Goal: Information Seeking & Learning: Learn about a topic

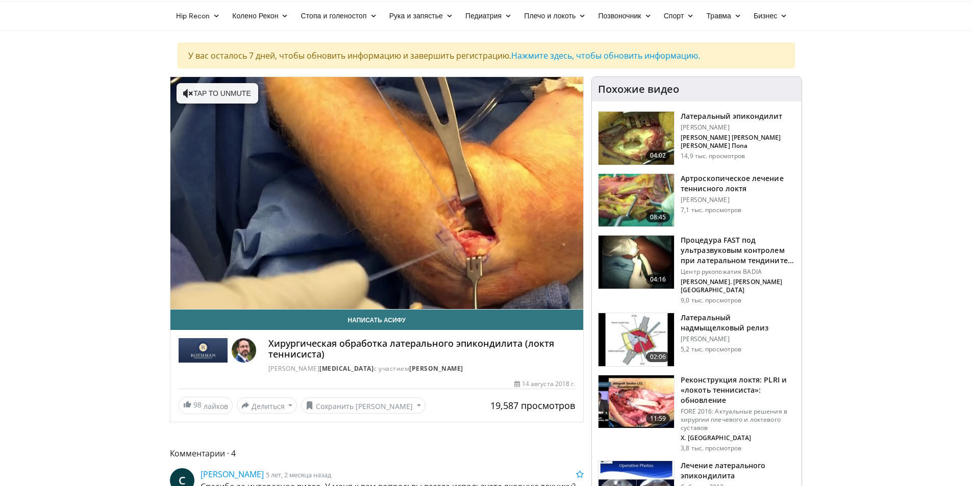
scroll to position [51, 0]
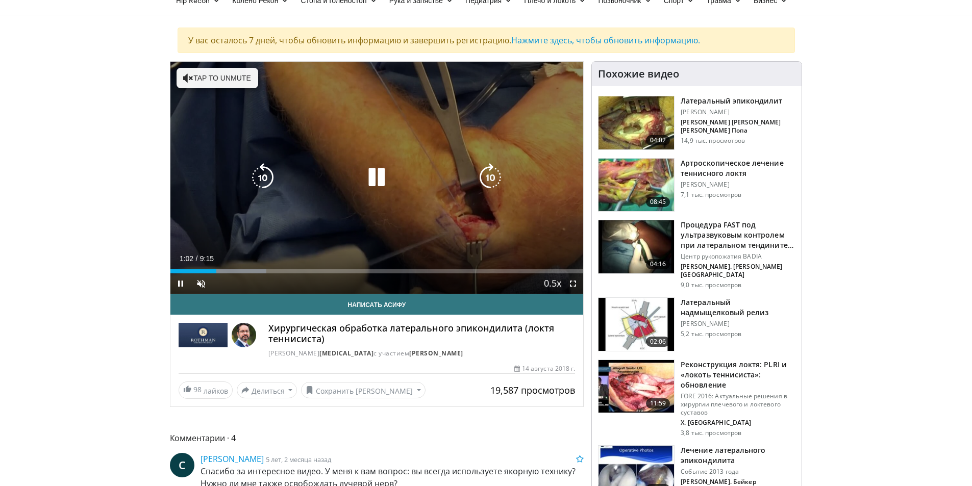
click at [374, 178] on icon "Video Player" at bounding box center [376, 177] width 29 height 29
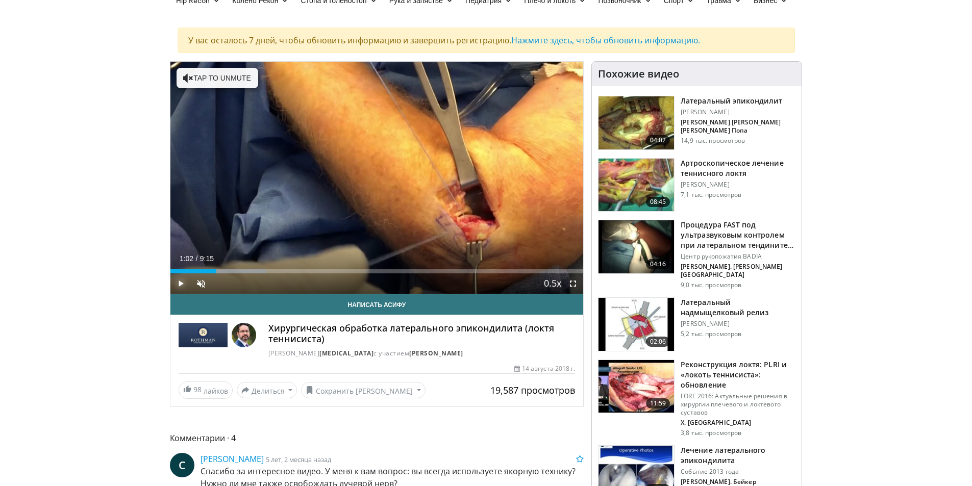
click at [179, 282] on span "Video Player" at bounding box center [180, 284] width 20 height 20
click at [182, 284] on span "Video Player" at bounding box center [180, 284] width 20 height 20
click at [180, 283] on span "Video Player" at bounding box center [180, 284] width 20 height 20
click at [181, 282] on span "Video Player" at bounding box center [180, 284] width 20 height 20
click at [179, 281] on span "Video Player" at bounding box center [180, 284] width 20 height 20
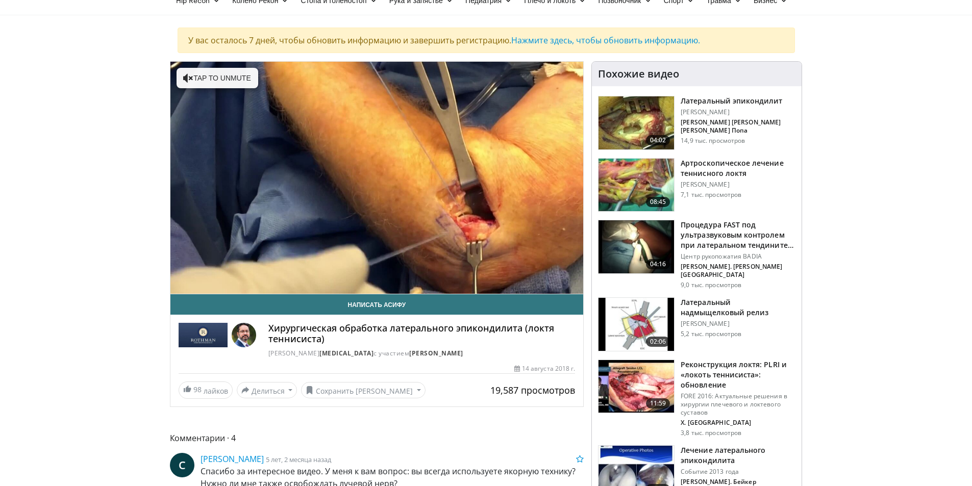
drag, startPoint x: 173, startPoint y: 344, endPoint x: 483, endPoint y: 345, distance: 309.8
click at [483, 345] on h4 "Хирургическая обработка латерального эпикондилита (локтя теннисиста)" at bounding box center [421, 334] width 307 height 22
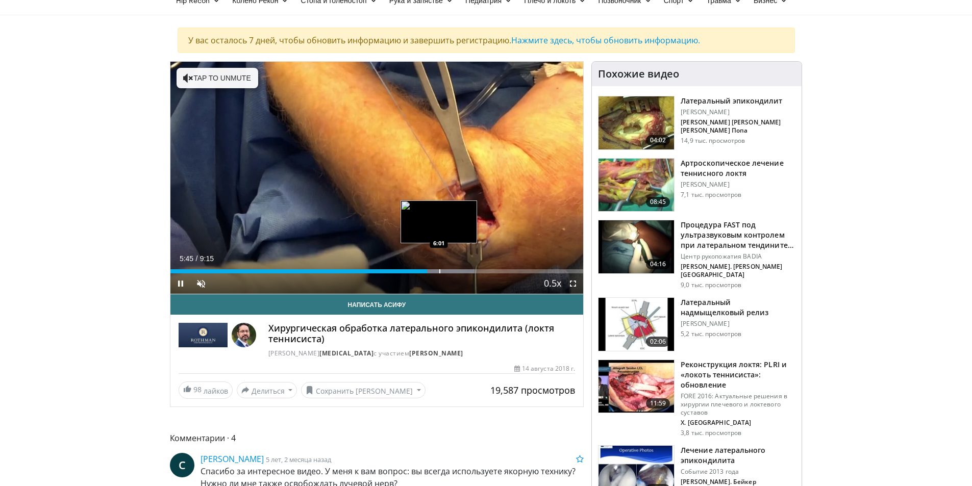
click at [439, 268] on div "Loaded : 73.63% 5:45 6:01" at bounding box center [376, 269] width 413 height 10
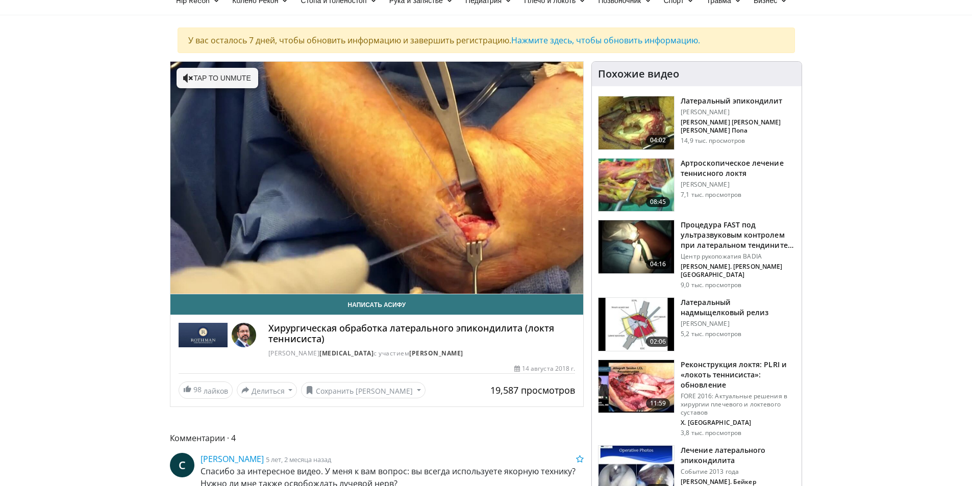
click at [445, 269] on video-js "**********" at bounding box center [376, 178] width 413 height 233
click at [642, 310] on img at bounding box center [637, 324] width 76 height 53
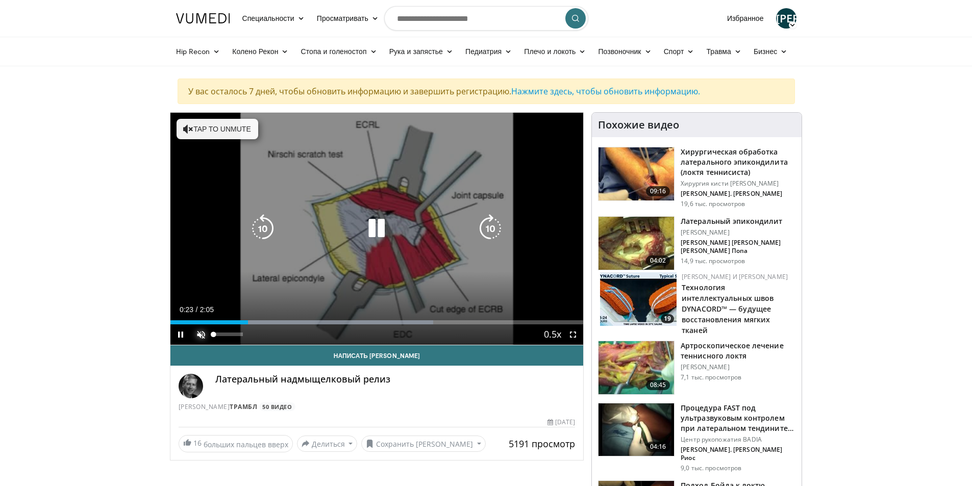
click at [198, 335] on span "Video Player" at bounding box center [201, 335] width 20 height 20
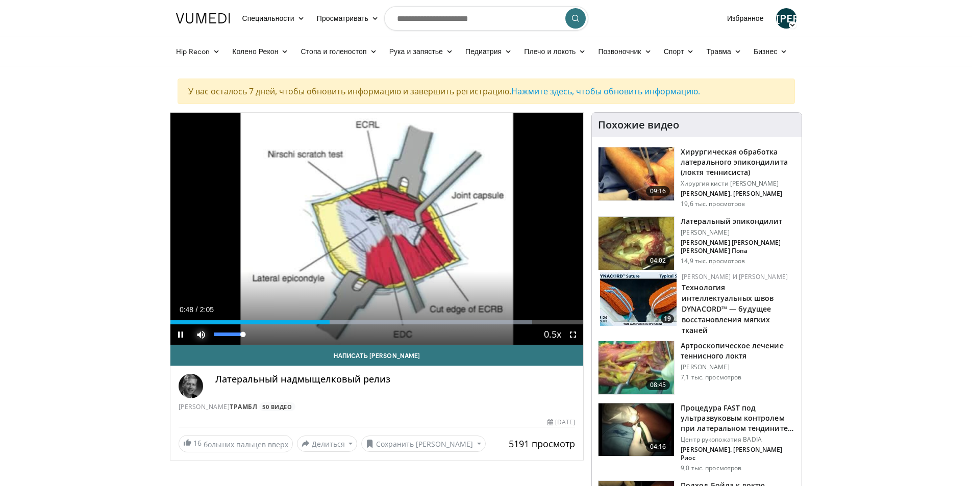
click at [201, 336] on span "Video Player" at bounding box center [201, 335] width 20 height 20
click at [179, 334] on span "Video Player" at bounding box center [180, 335] width 20 height 20
click at [696, 157] on h3 "Хирургическая обработка латерального эпикондилита (локтя теннисиста)" at bounding box center [738, 162] width 115 height 31
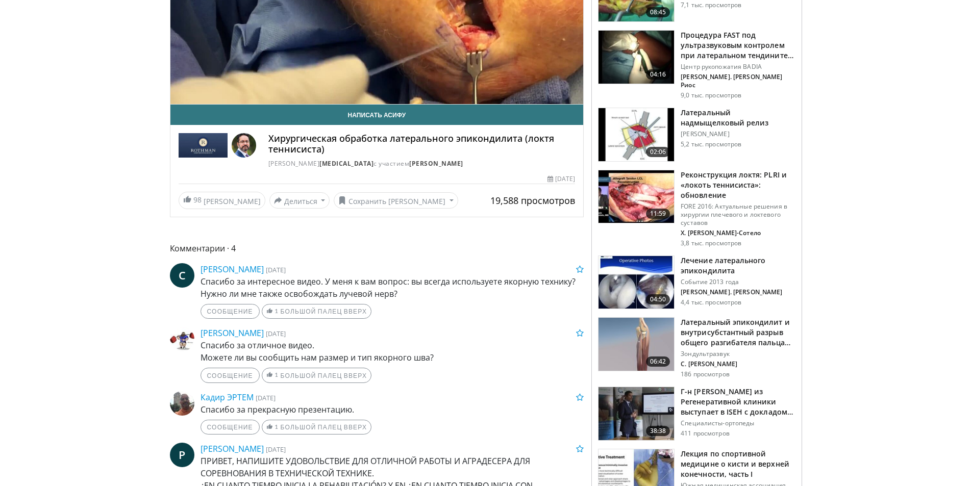
scroll to position [255, 0]
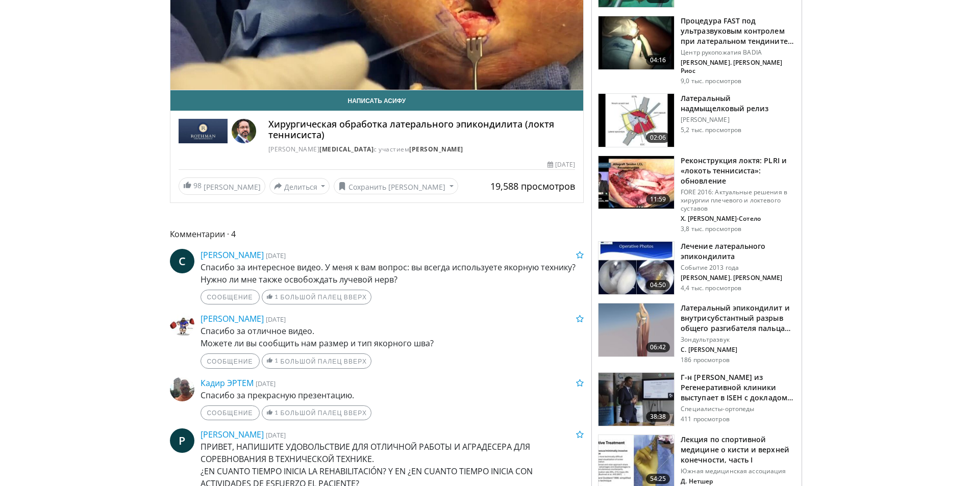
click at [668, 308] on img at bounding box center [637, 330] width 76 height 53
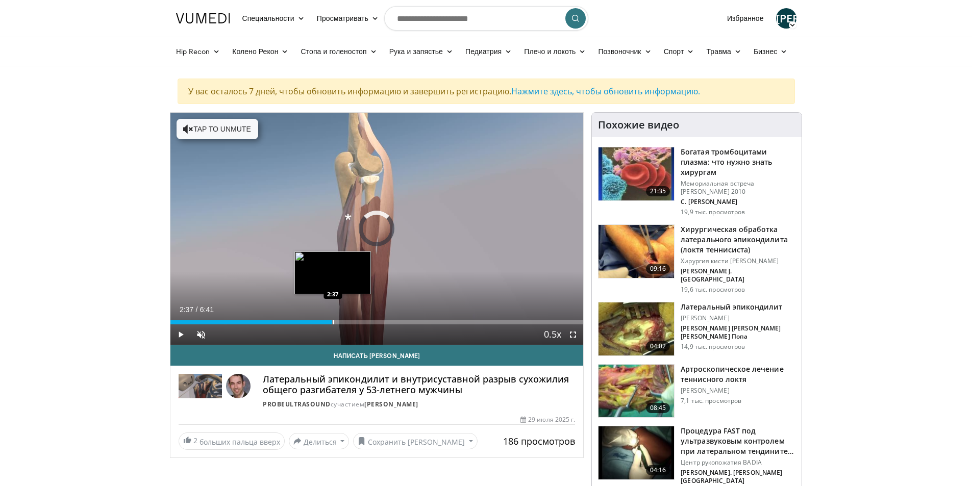
click at [333, 322] on div "Progress Bar" at bounding box center [333, 323] width 1 height 4
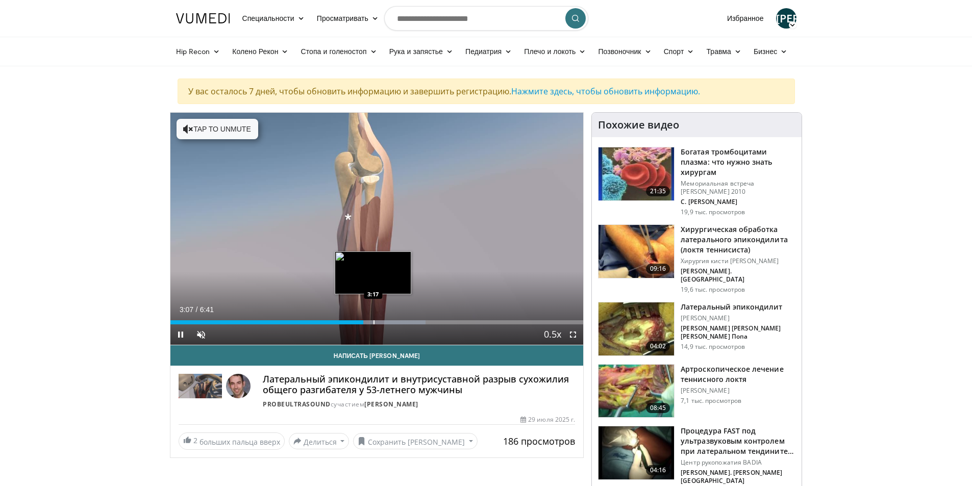
click at [374, 322] on div "Progress Bar" at bounding box center [374, 323] width 1 height 4
click at [366, 323] on div "3:17" at bounding box center [271, 323] width 203 height 4
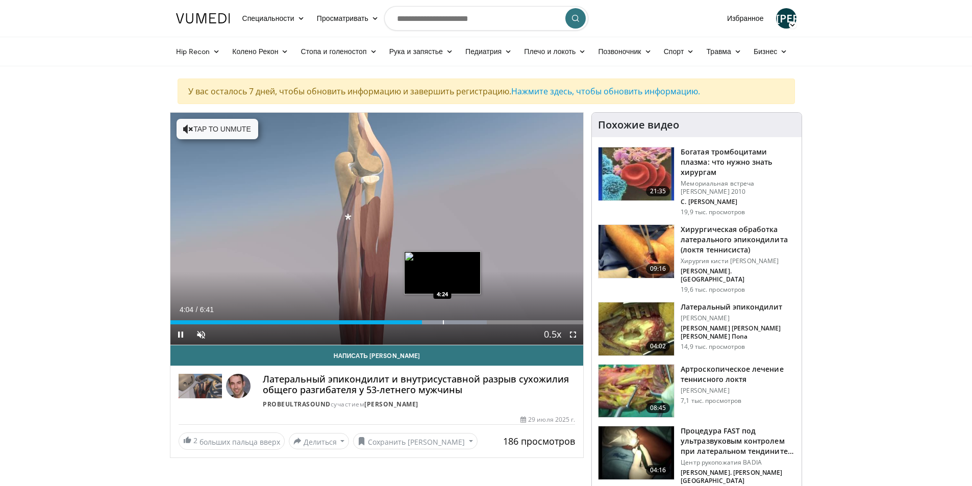
click at [443, 320] on div "Loaded : 76.64% 4:04 4:24" at bounding box center [376, 320] width 413 height 10
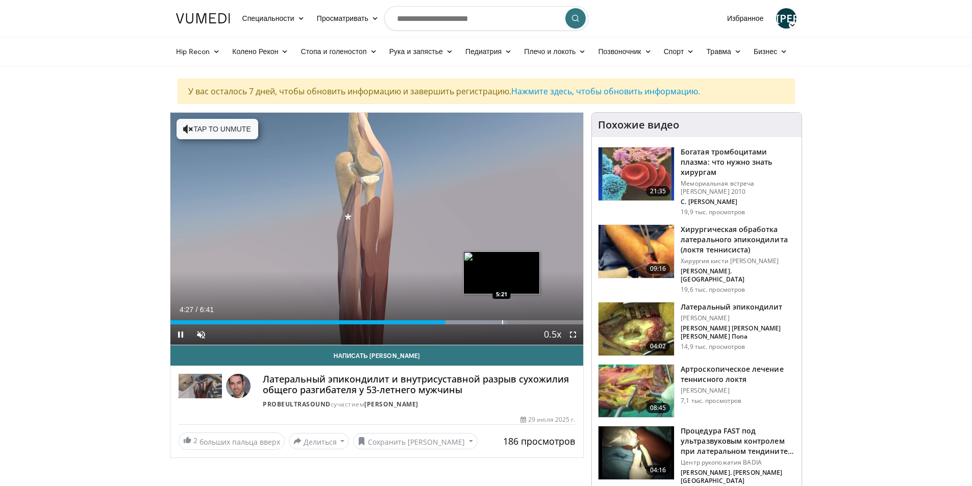
click at [501, 320] on div "Loaded : 81.58% 4:27 5:21" at bounding box center [376, 320] width 413 height 10
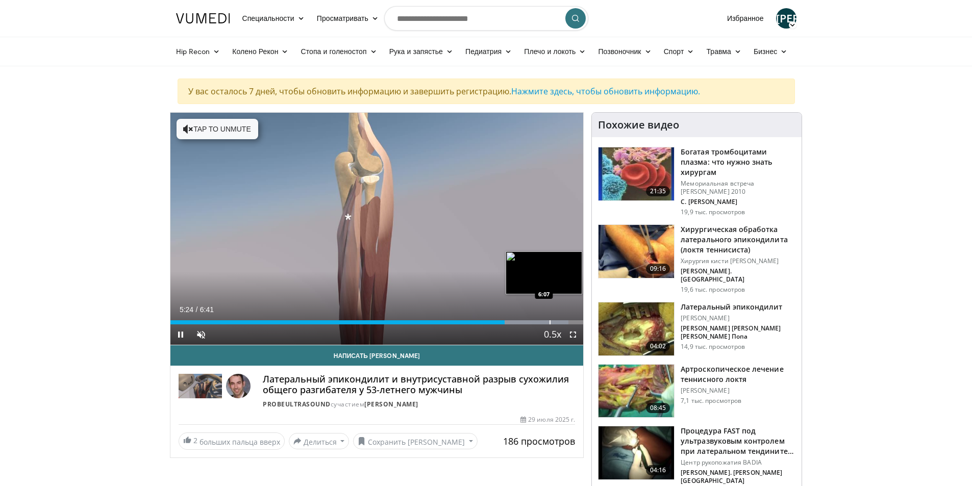
click at [550, 321] on div "Progress Bar" at bounding box center [550, 323] width 1 height 4
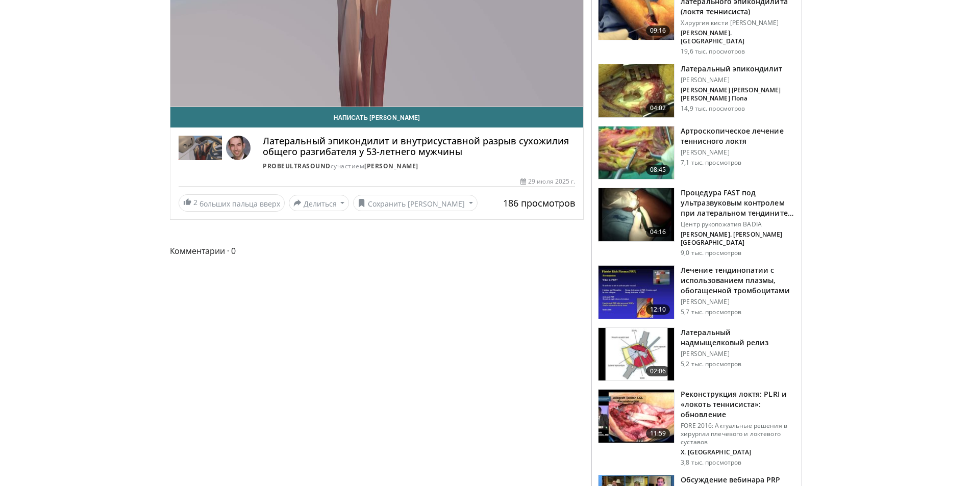
scroll to position [255, 0]
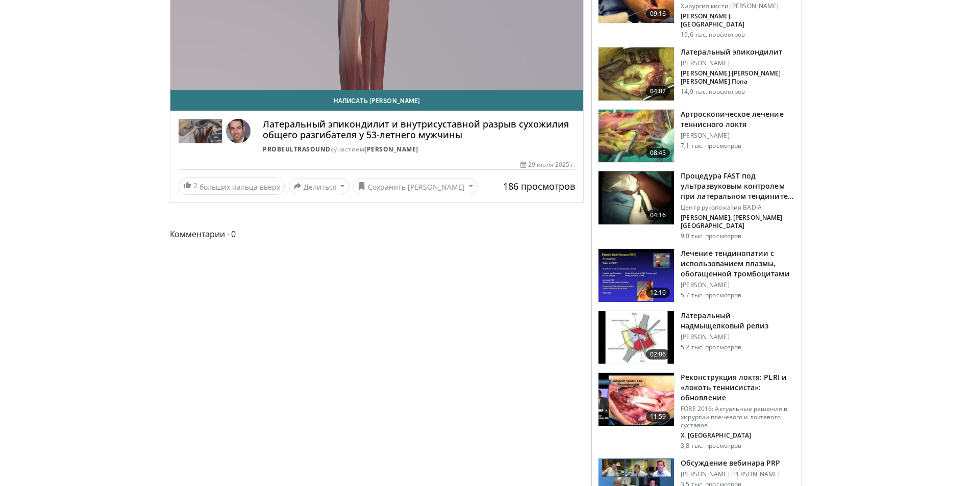
click at [712, 373] on font "Реконструкция локтя: PLRI и «локоть теннисиста»: обновление" at bounding box center [734, 388] width 106 height 30
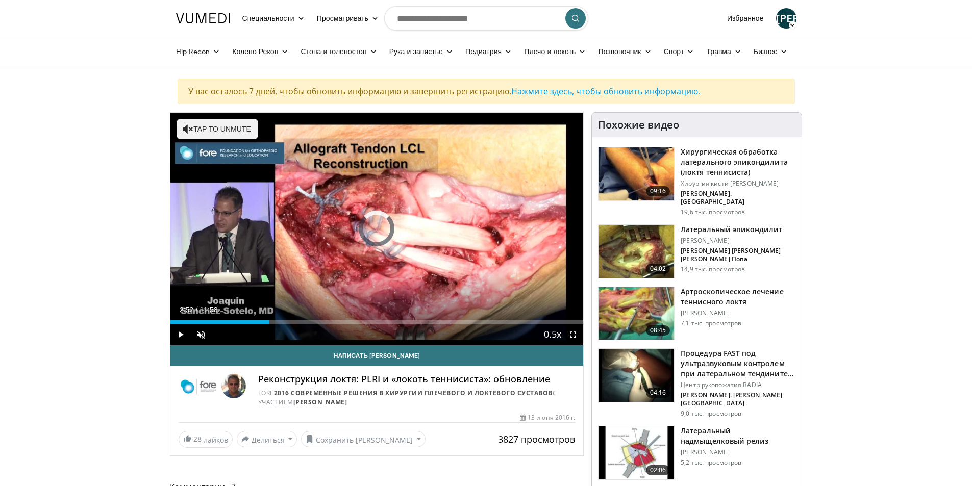
click at [271, 321] on div "Progress Bar" at bounding box center [271, 323] width 1 height 4
click at [350, 321] on div "Progress Bar" at bounding box center [350, 323] width 1 height 4
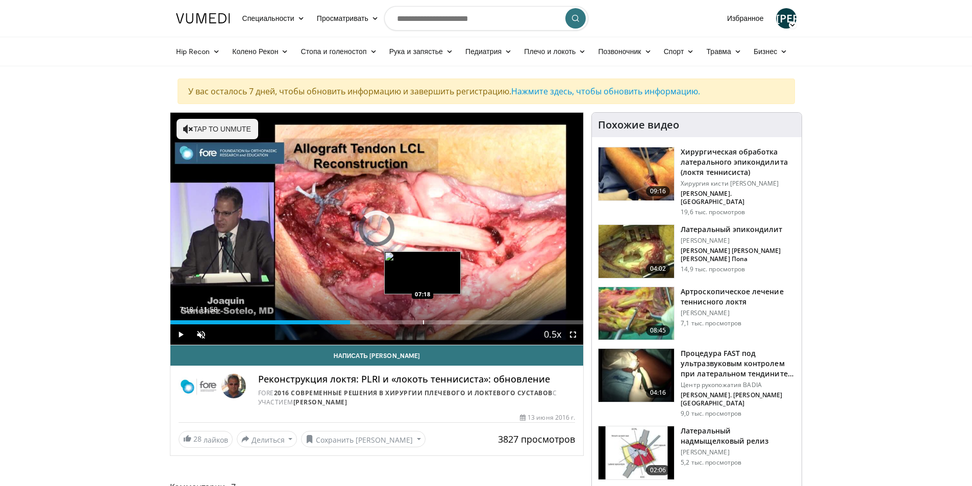
click at [423, 323] on div "Progress Bar" at bounding box center [423, 323] width 1 height 4
click at [409, 322] on div "Progress Bar" at bounding box center [409, 323] width 1 height 4
click at [420, 323] on div "Progress Bar" at bounding box center [420, 323] width 1 height 4
click at [424, 321] on div "Progress Bar" at bounding box center [424, 323] width 1 height 4
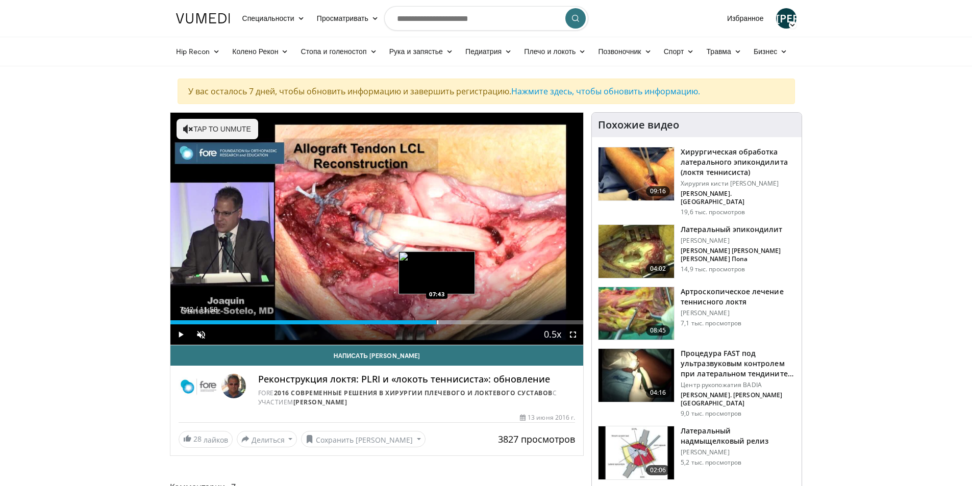
click at [437, 321] on div "Progress Bar" at bounding box center [437, 323] width 1 height 4
click at [446, 321] on div "Progress Bar" at bounding box center [446, 323] width 1 height 4
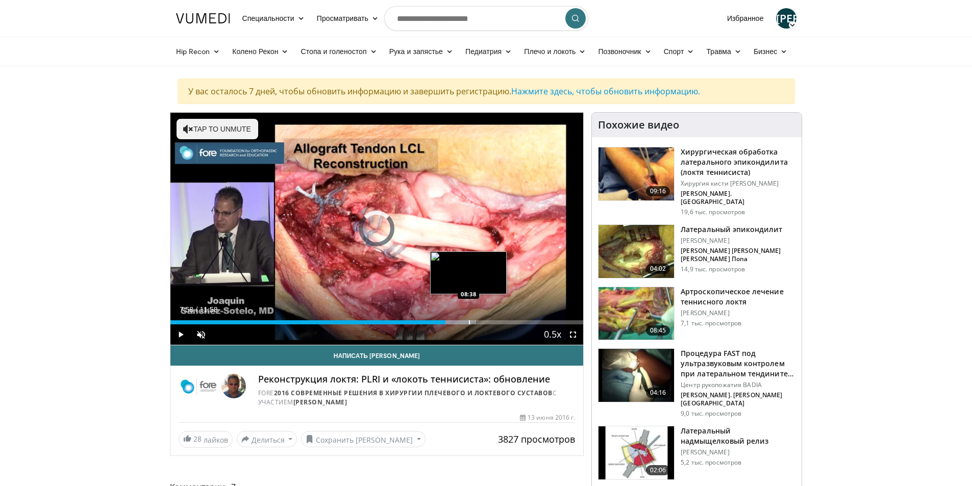
click at [470, 321] on div "Progress Bar" at bounding box center [469, 323] width 1 height 4
click at [495, 321] on div "Progress Bar" at bounding box center [495, 323] width 1 height 4
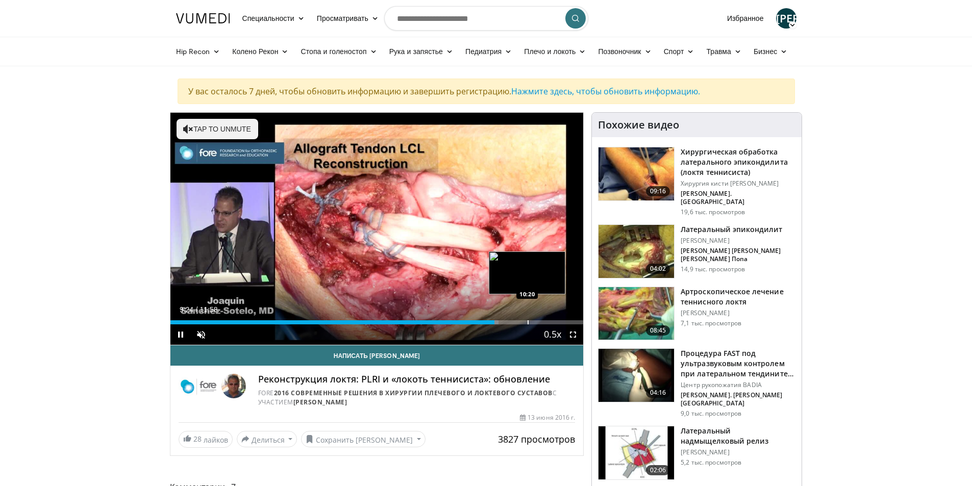
click at [529, 322] on div "Loaded : 79.44% 09:24 10:20" at bounding box center [376, 323] width 413 height 4
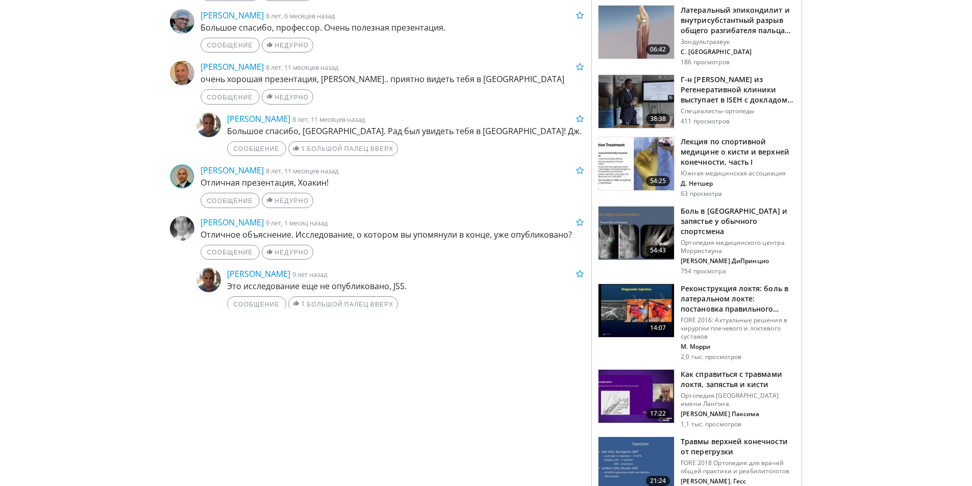
scroll to position [561, 0]
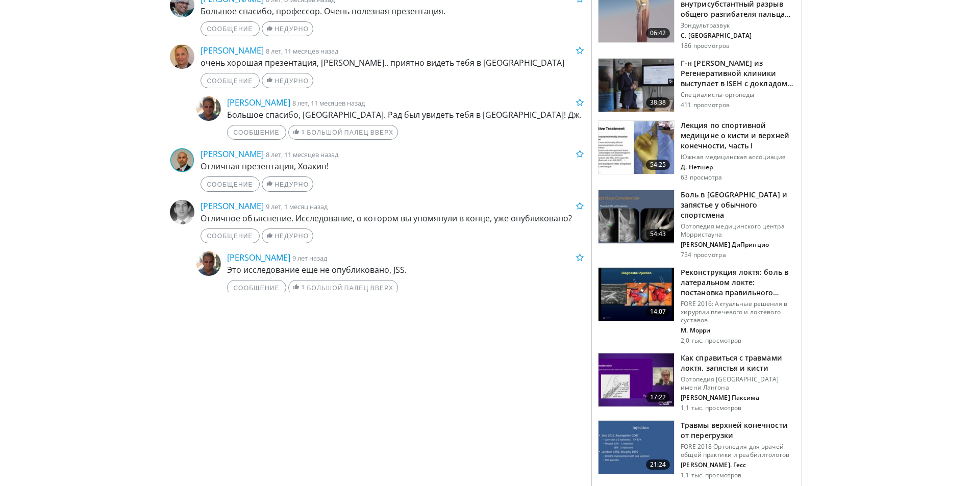
click at [654, 268] on img at bounding box center [637, 294] width 76 height 53
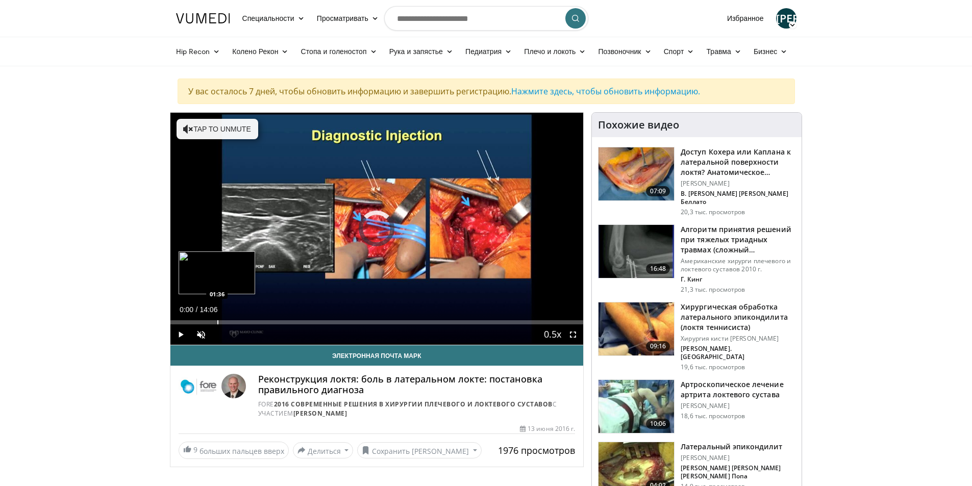
click at [217, 322] on div "Progress Bar" at bounding box center [217, 323] width 1 height 4
click at [235, 322] on div "Progress Bar" at bounding box center [235, 323] width 1 height 4
click at [267, 324] on div "Progress Bar" at bounding box center [267, 323] width 1 height 4
click at [573, 331] on span "Video Player" at bounding box center [573, 335] width 20 height 20
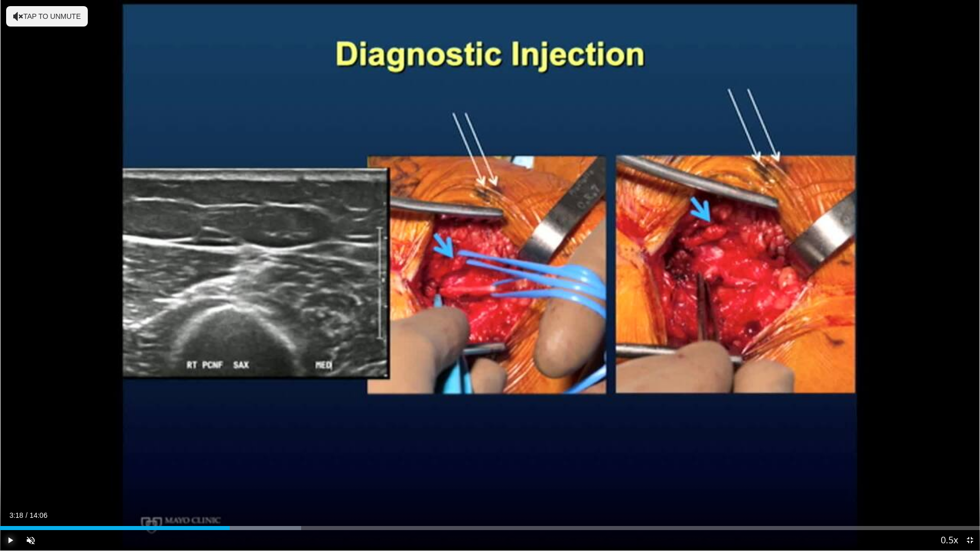
click at [7, 486] on span "Video Player" at bounding box center [10, 540] width 20 height 20
click at [968, 486] on span "Video Player" at bounding box center [970, 540] width 20 height 20
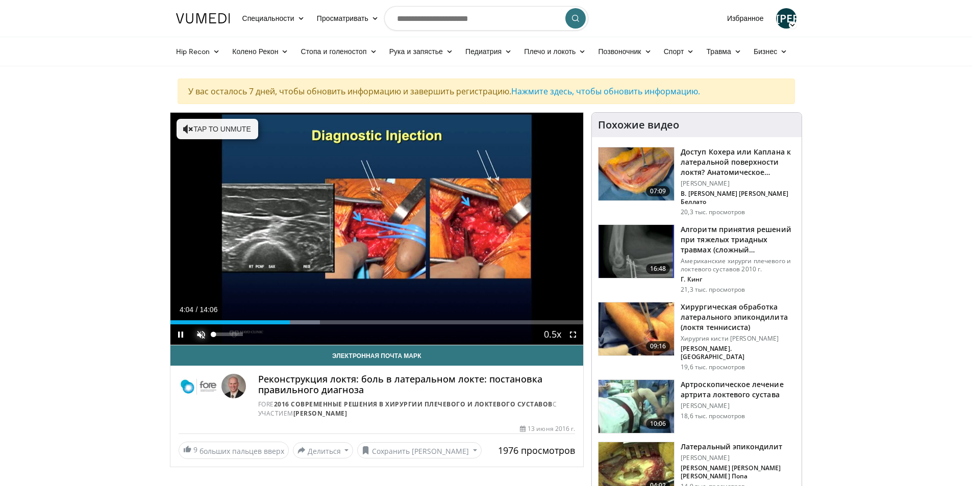
click at [200, 333] on span "Video Player" at bounding box center [201, 335] width 20 height 20
click at [199, 335] on span "Video Player" at bounding box center [201, 335] width 20 height 20
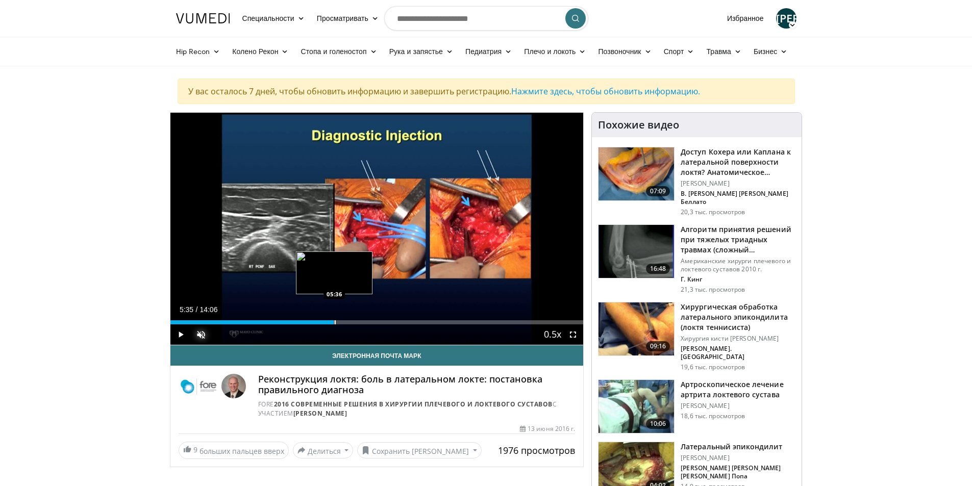
click at [335, 323] on div "Progress Bar" at bounding box center [335, 323] width 1 height 4
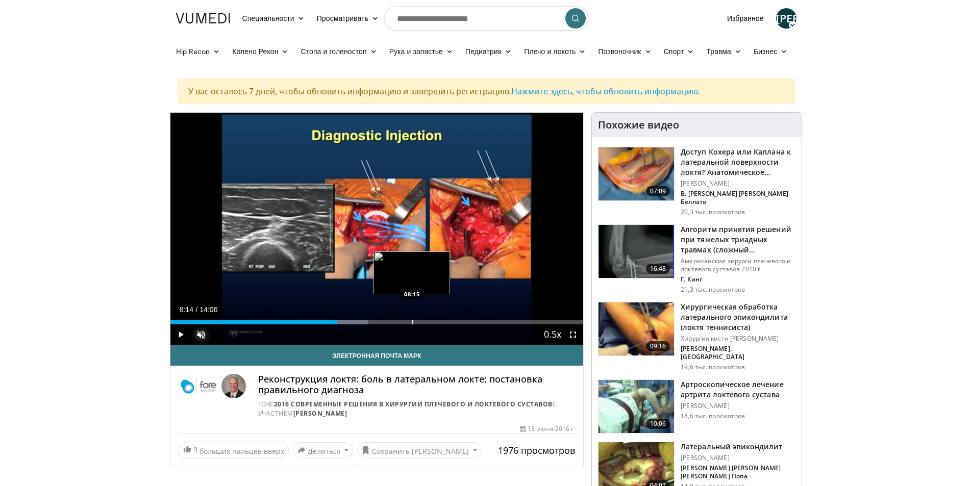
click at [412, 321] on div "Progress Bar" at bounding box center [412, 323] width 1 height 4
click at [431, 320] on div "Loaded : 63.84% 08:15 08:55" at bounding box center [376, 320] width 413 height 10
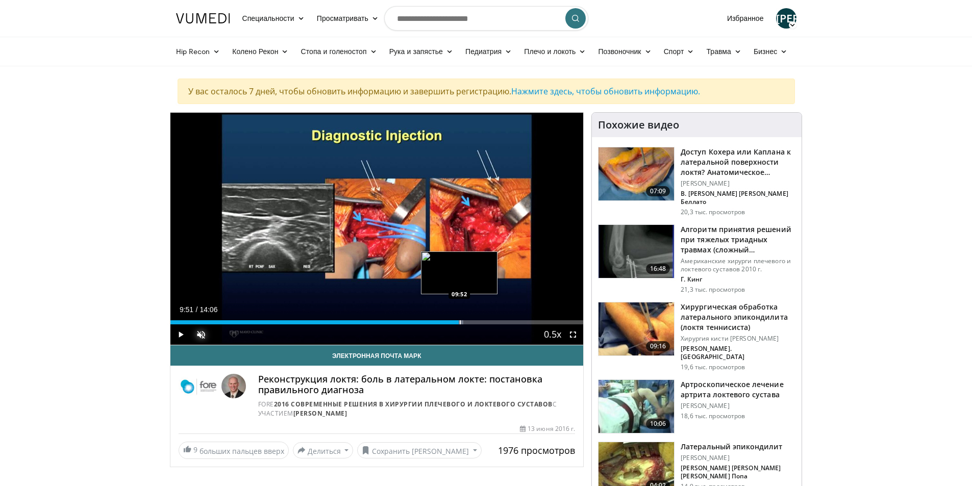
click at [460, 322] on div "Progress Bar" at bounding box center [460, 323] width 1 height 4
click at [468, 322] on div "Progress Bar" at bounding box center [468, 323] width 1 height 4
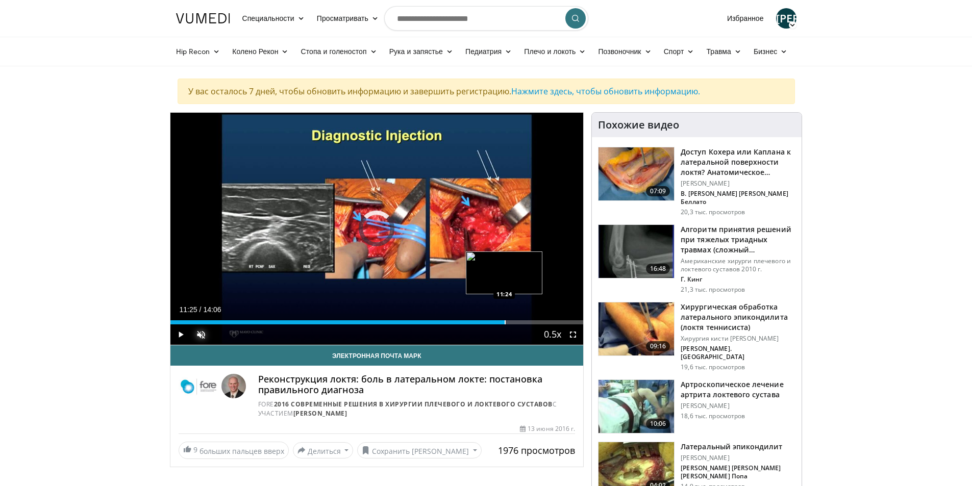
click at [505, 322] on div "Progress Bar" at bounding box center [505, 323] width 1 height 4
click at [511, 323] on div "Progress Bar" at bounding box center [511, 323] width 1 height 4
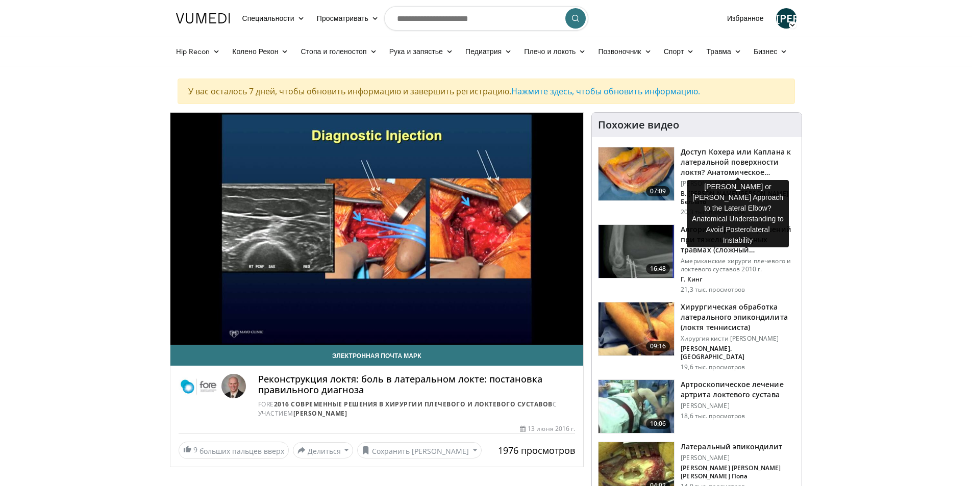
click at [725, 159] on font "Доступ Кохера или Каплана к латеральной поверхности локтя? Анатомическое понима…" at bounding box center [736, 167] width 110 height 40
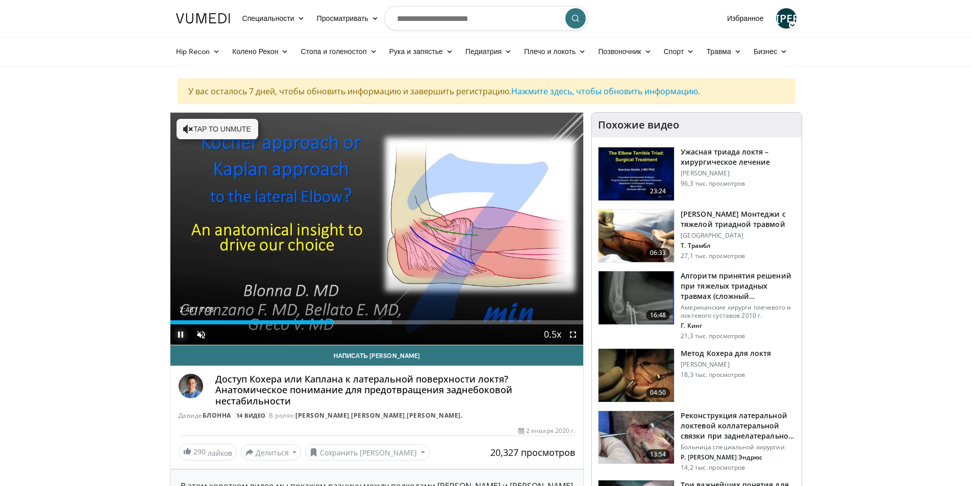
click at [181, 332] on span "Video Player" at bounding box center [180, 335] width 20 height 20
